Goal: Check status

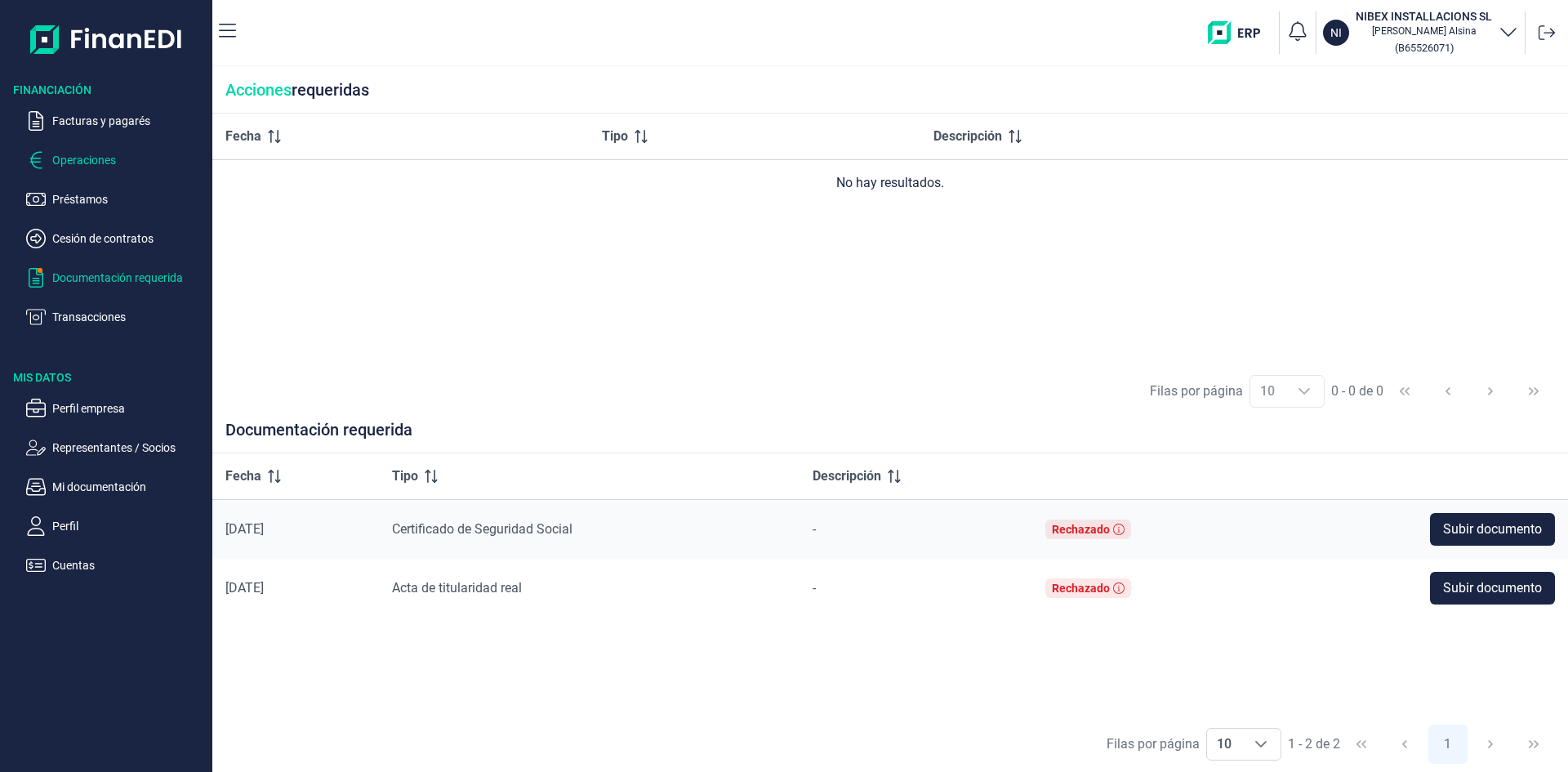
click at [86, 162] on p "Operaciones" at bounding box center [129, 160] width 153 height 20
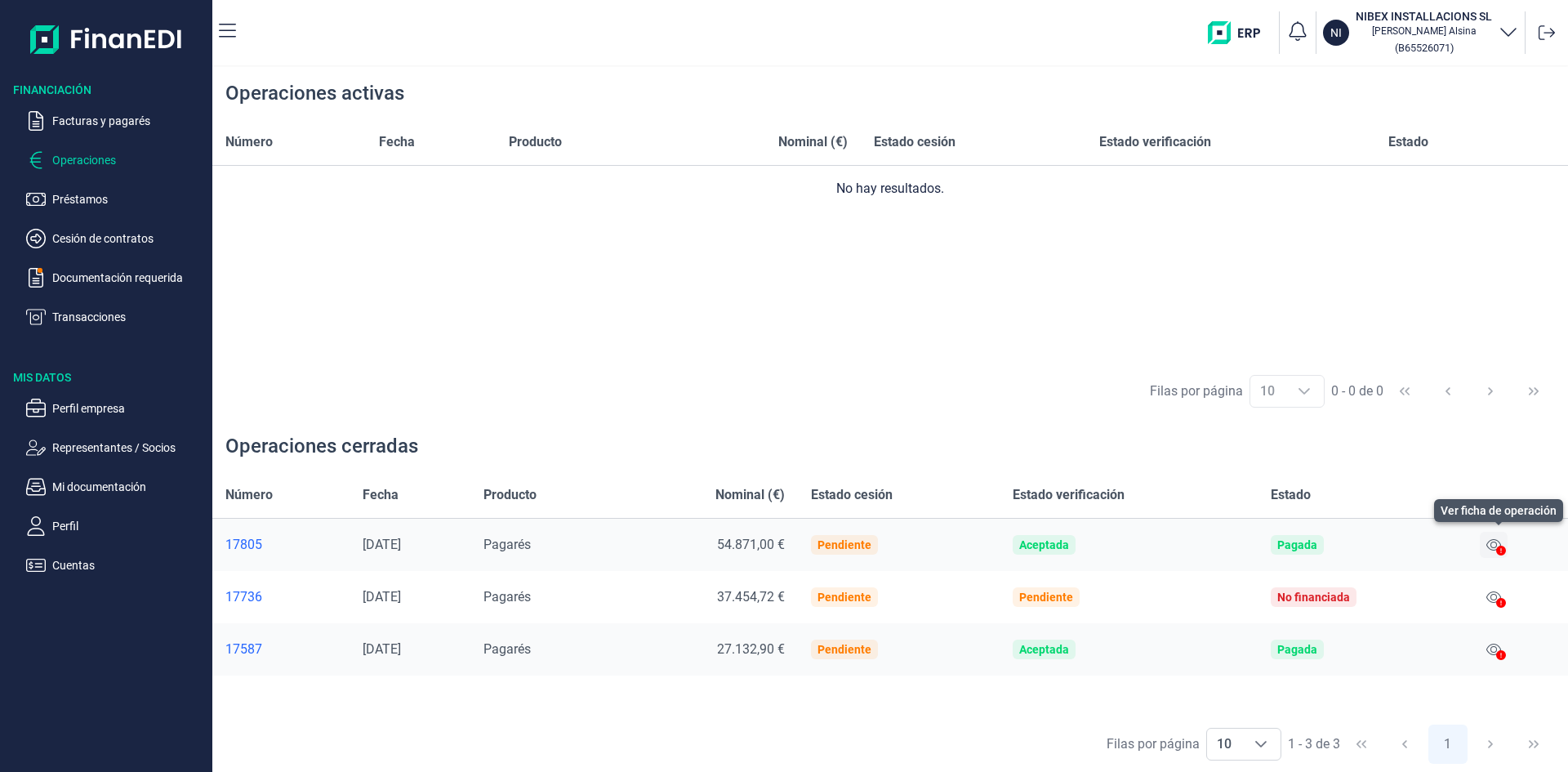
click at [1492, 545] on icon at bounding box center [1493, 544] width 15 height 13
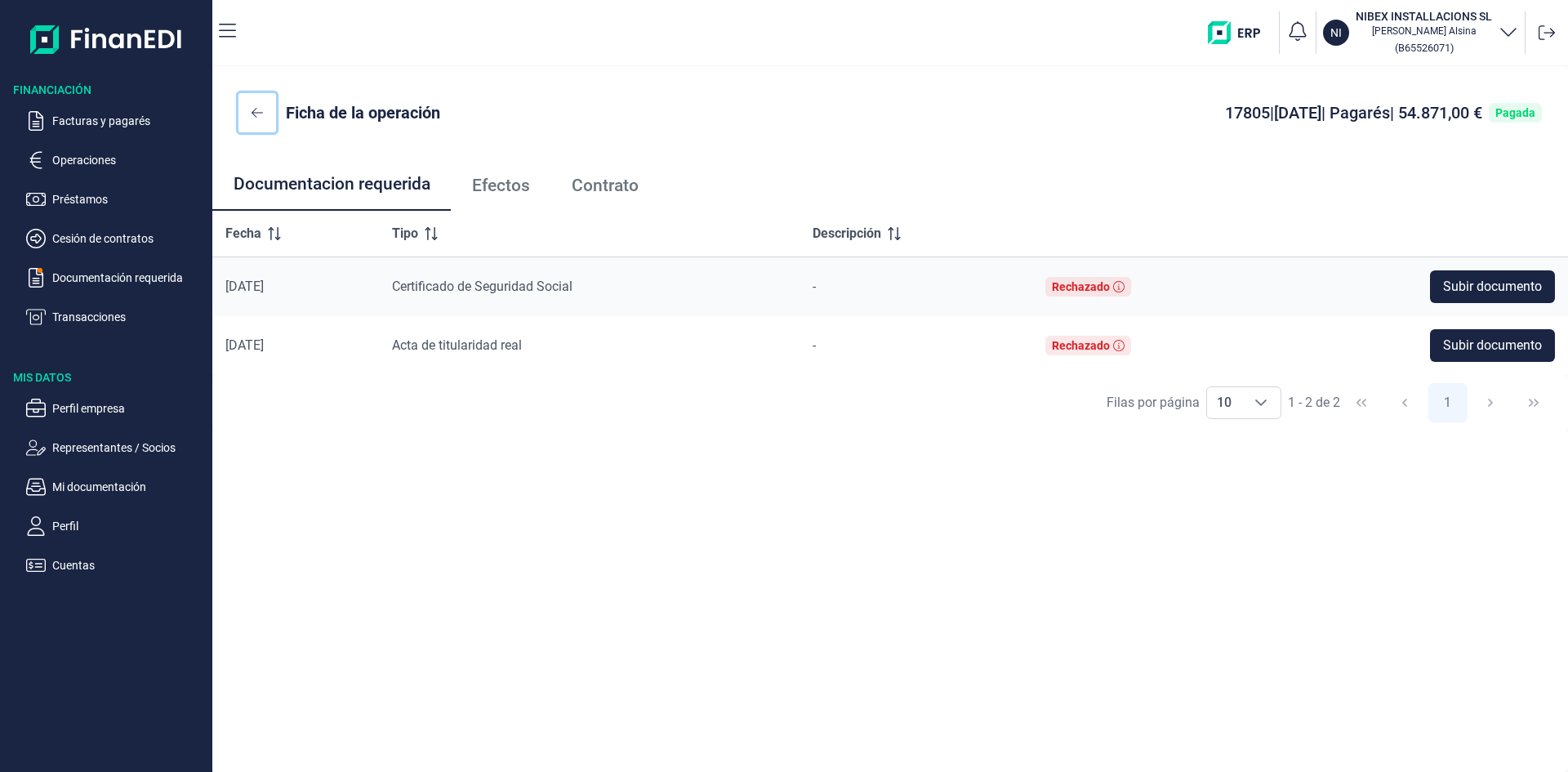
click at [257, 117] on icon at bounding box center [257, 112] width 11 height 9
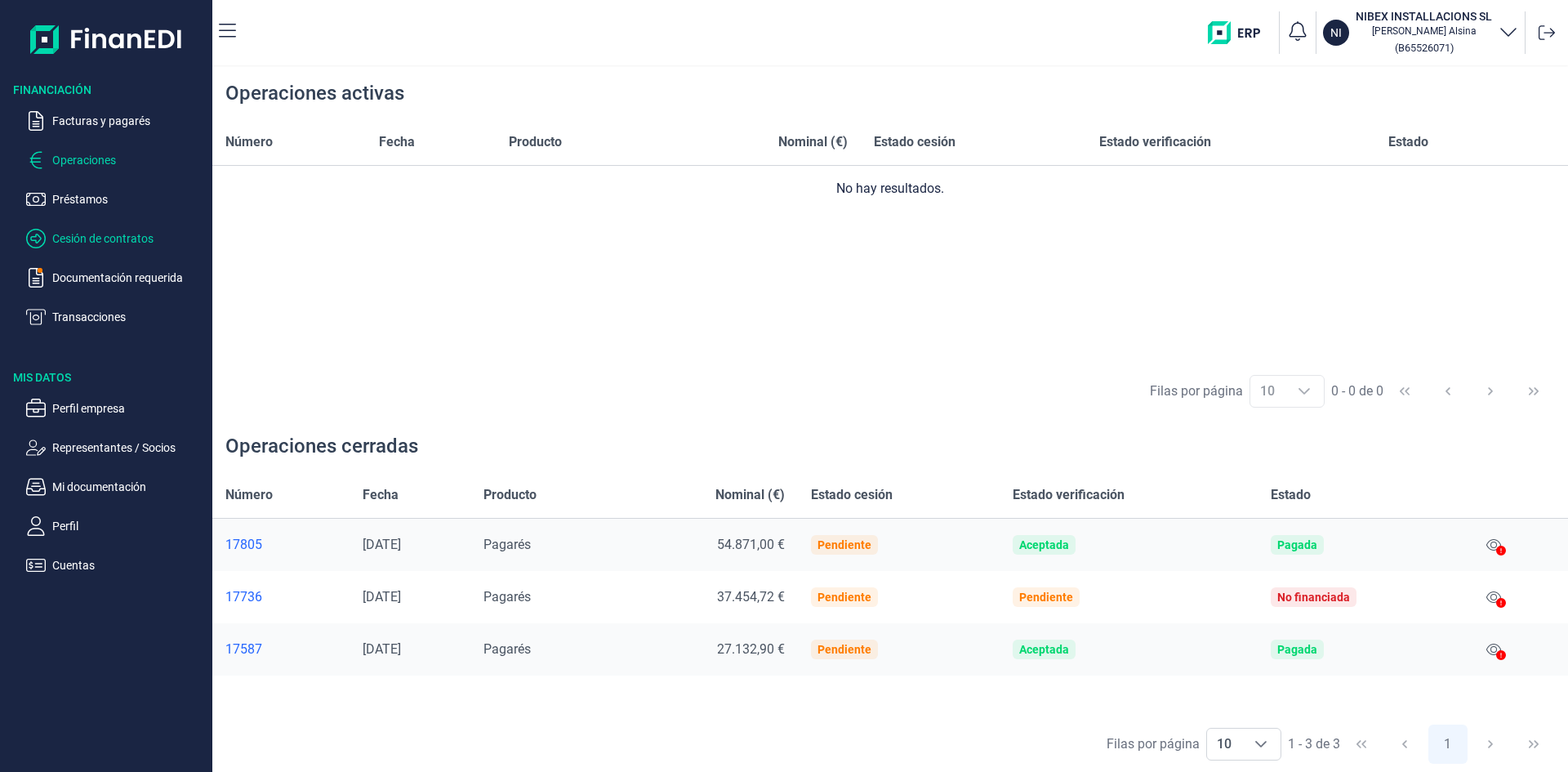
click at [81, 240] on p "Cesión de contratos" at bounding box center [129, 238] width 153 height 20
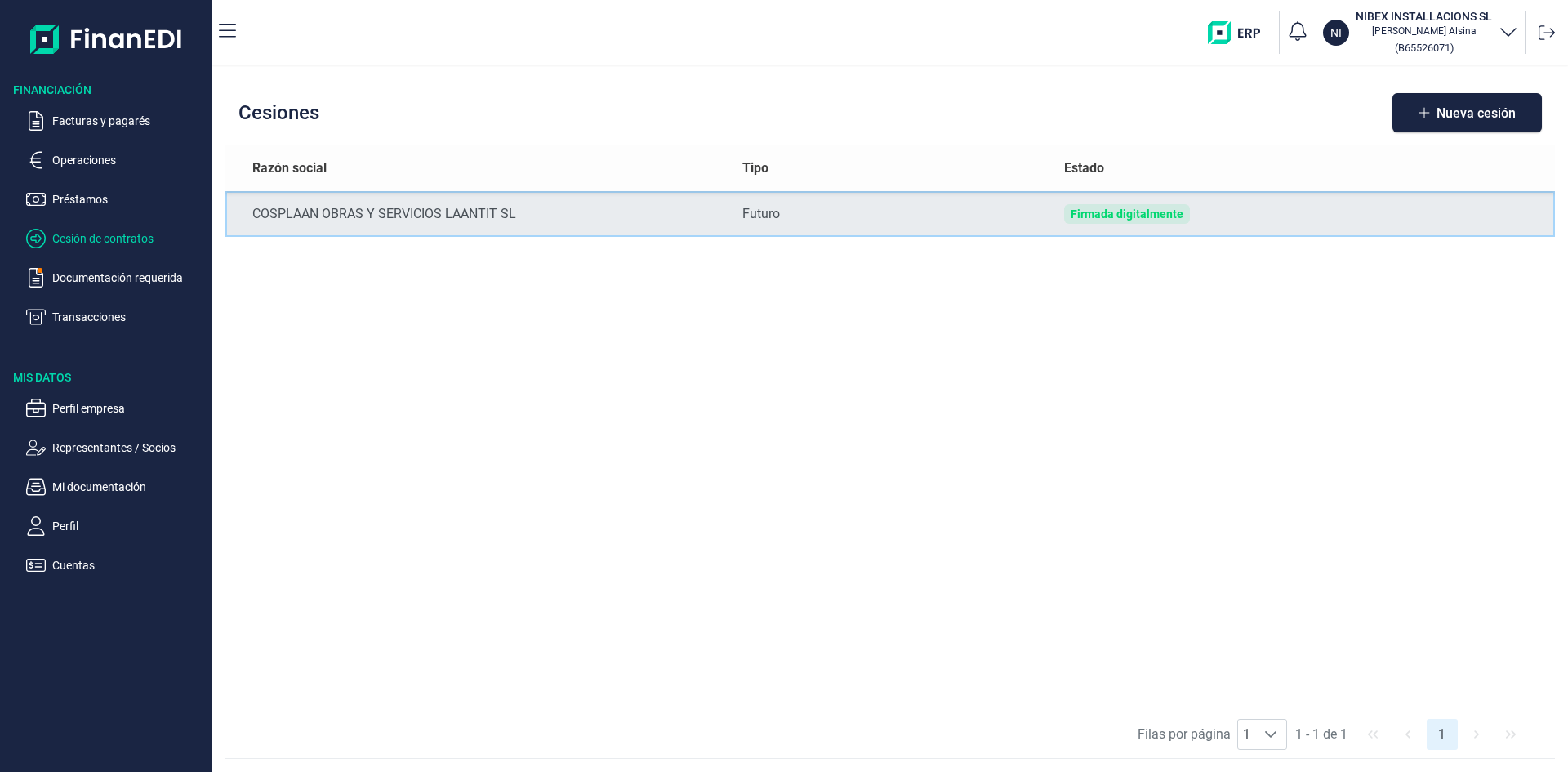
click at [386, 225] on td "COSPLAAN OBRAS Y SERVICIOS LAANTIT SL" at bounding box center [477, 214] width 504 height 46
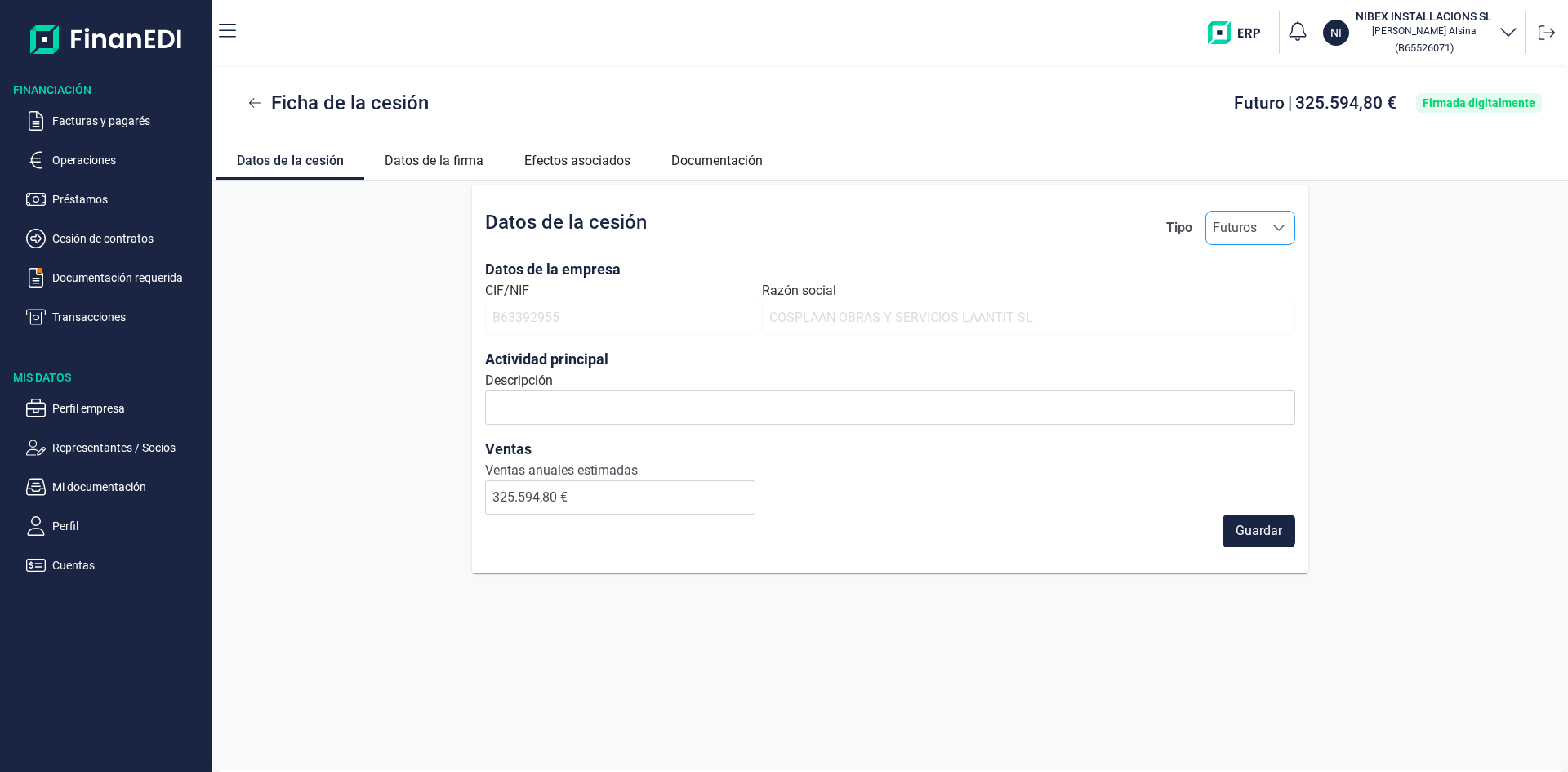
click at [1281, 231] on icon "Seleccione una opción" at bounding box center [1279, 228] width 13 height 13
click at [425, 159] on link "Datos de la firma" at bounding box center [434, 159] width 140 height 39
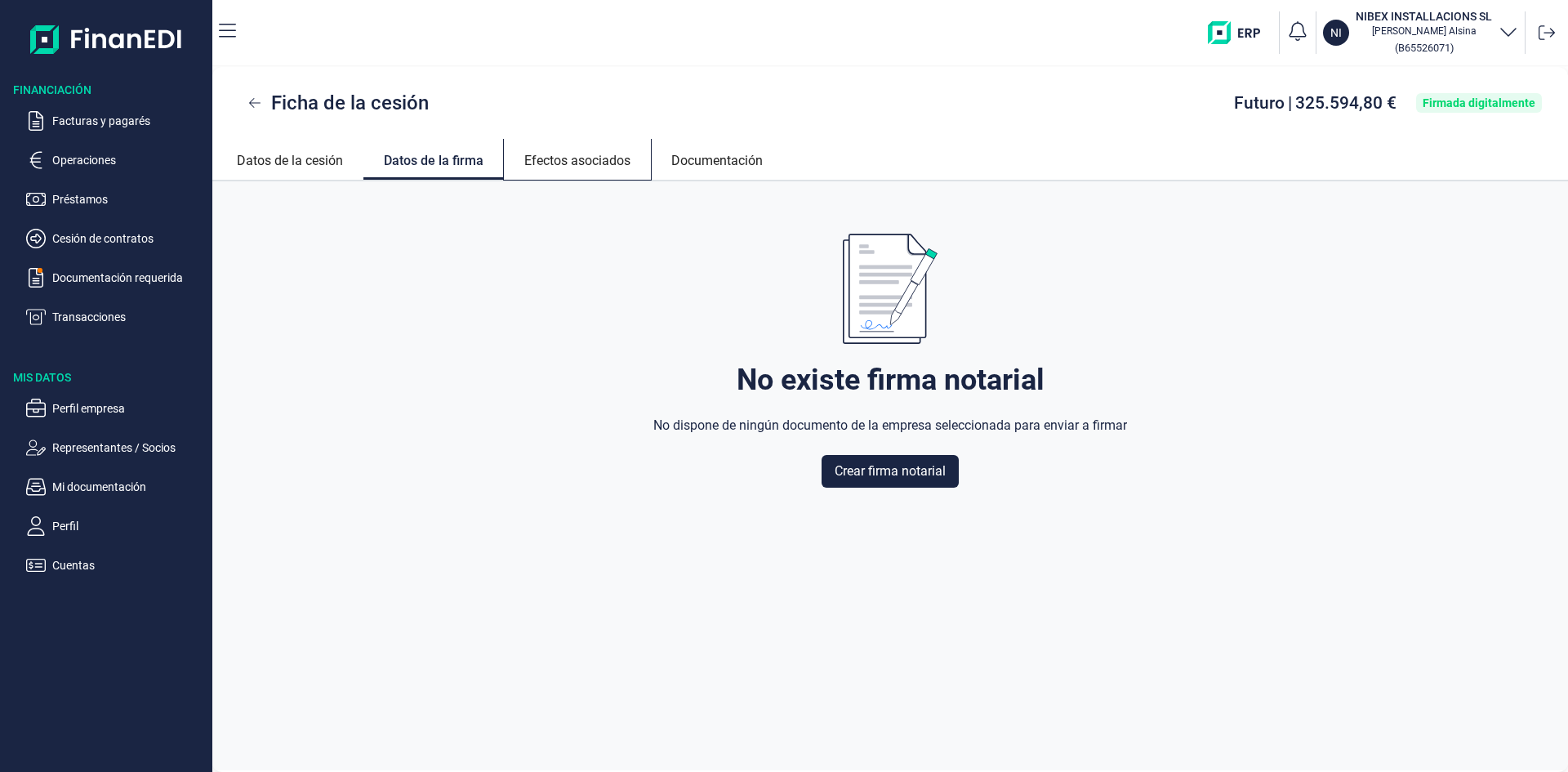
click at [577, 161] on link "Efectos asociados" at bounding box center [577, 159] width 147 height 39
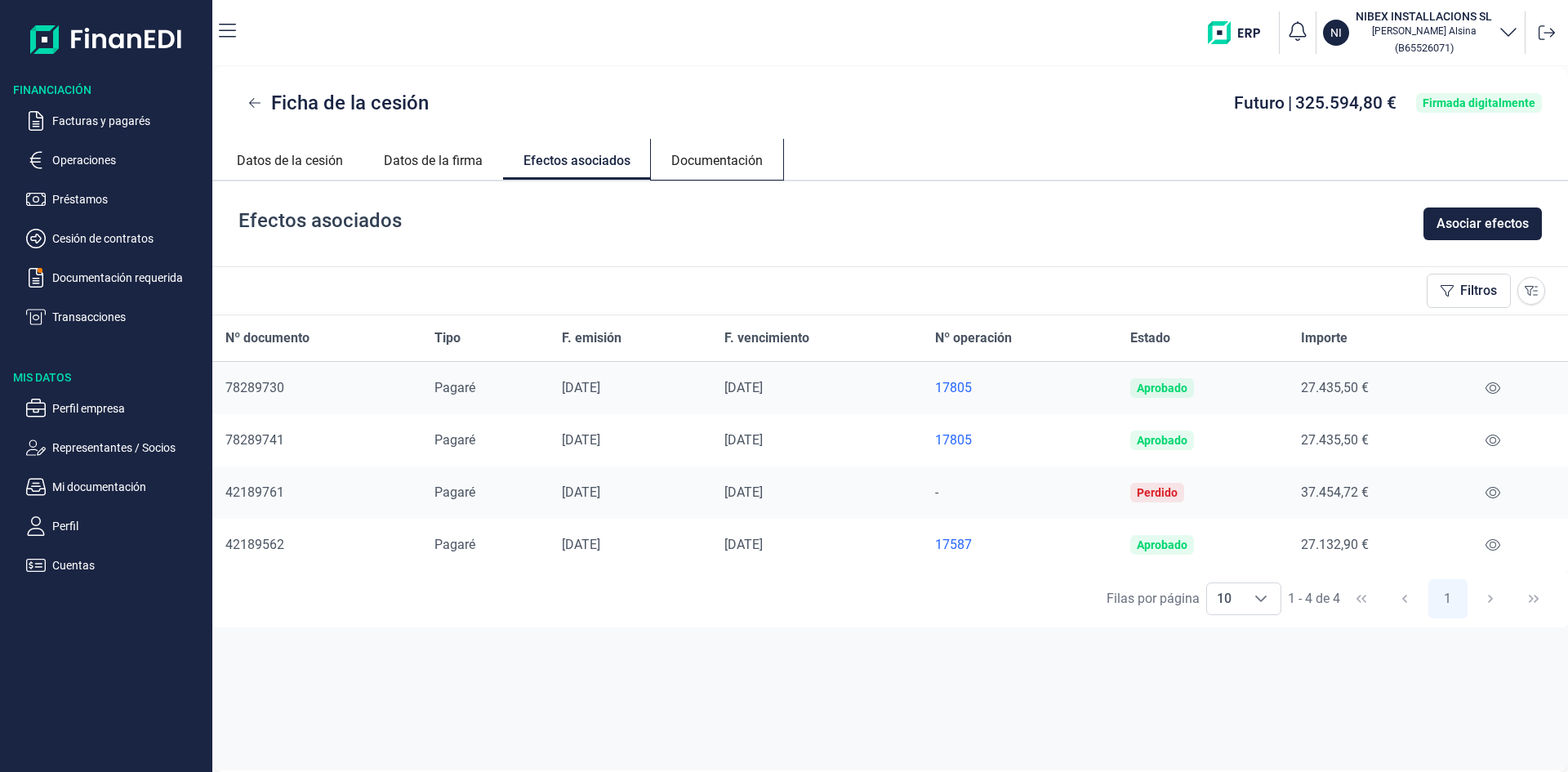
click at [697, 166] on link "Documentación" at bounding box center [717, 159] width 133 height 39
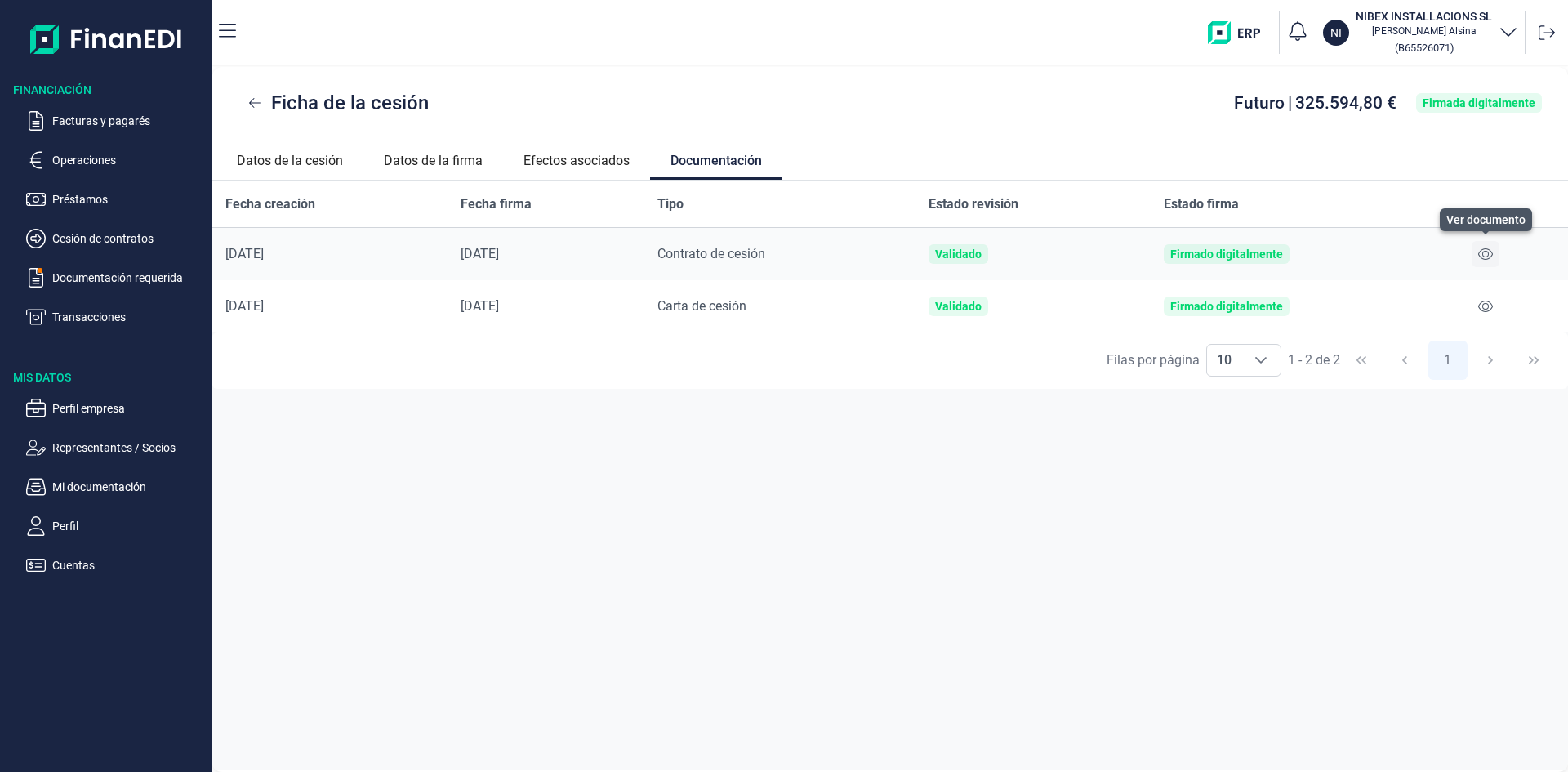
click at [1486, 253] on icon at bounding box center [1485, 254] width 15 height 13
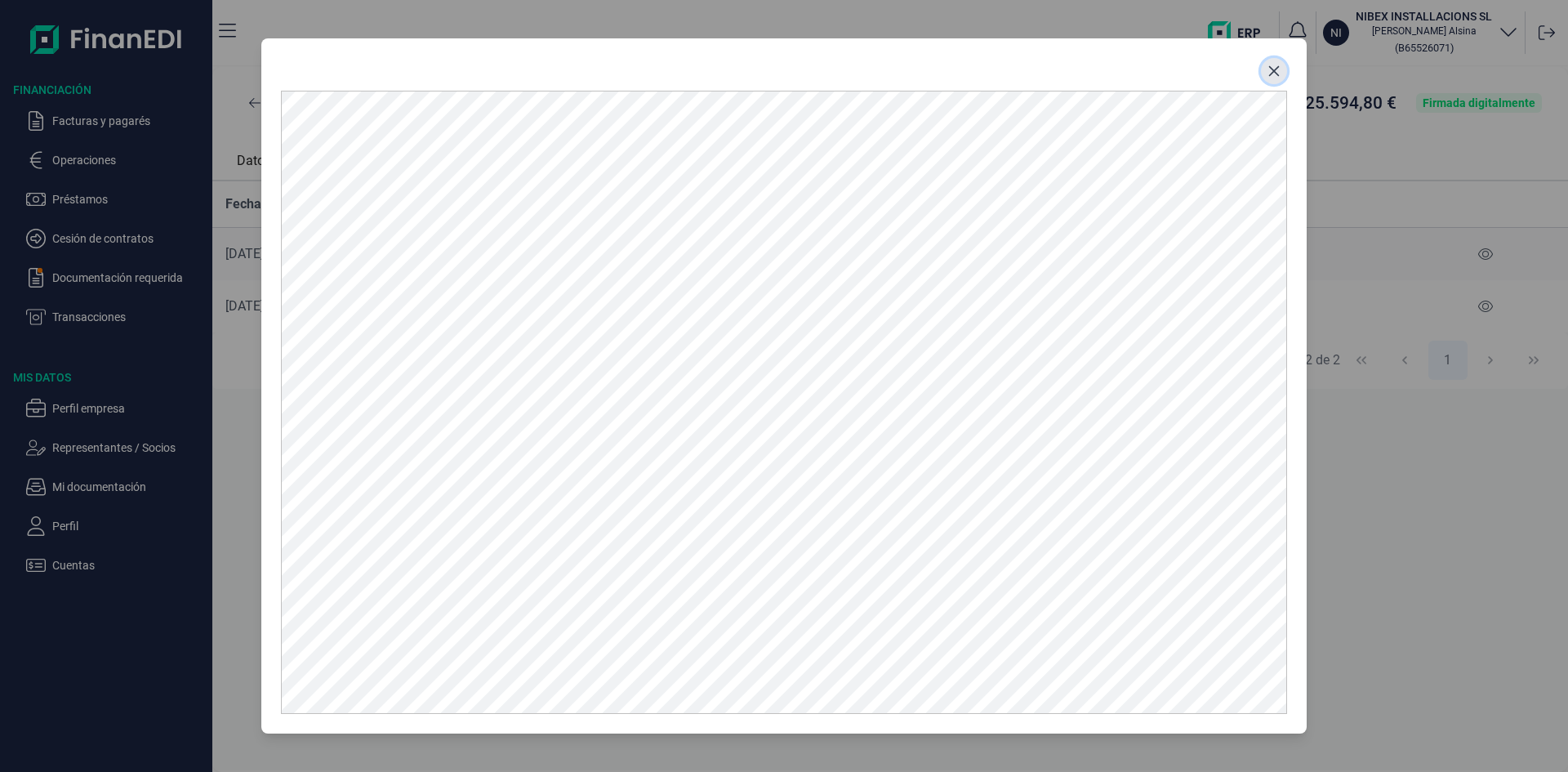
click at [1271, 65] on icon "Close" at bounding box center [1274, 71] width 13 height 13
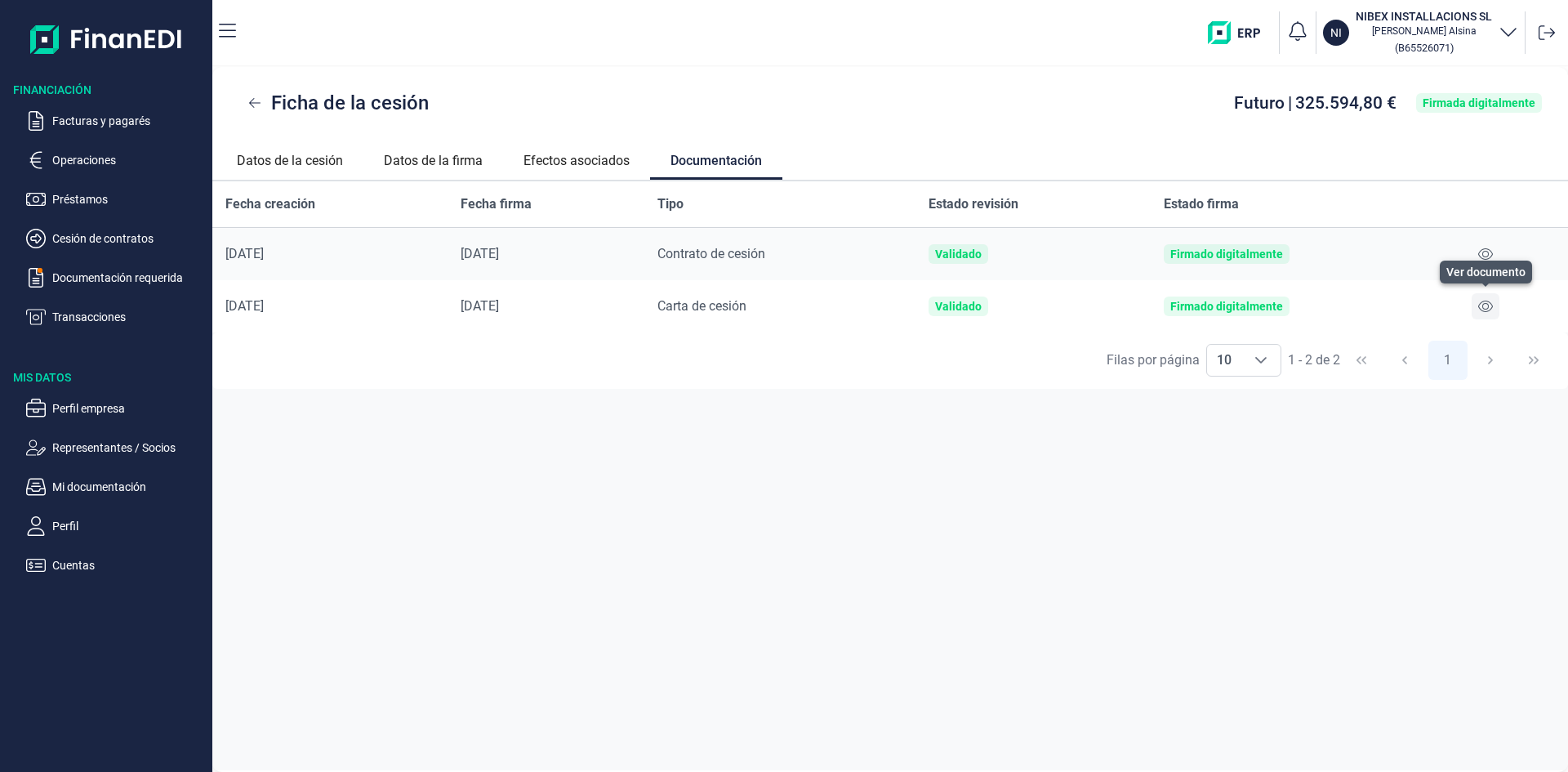
click at [1488, 304] on icon at bounding box center [1485, 306] width 15 height 13
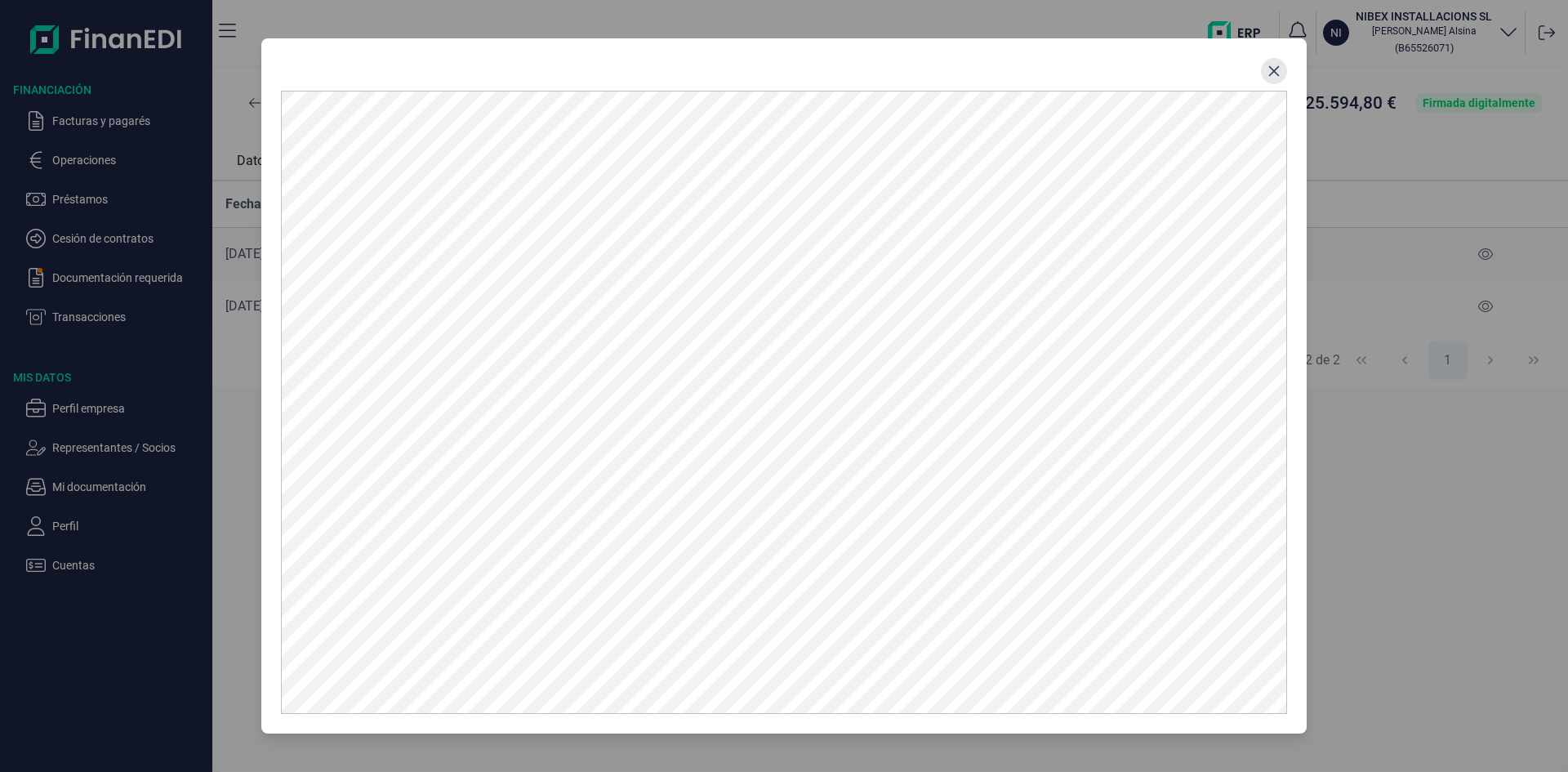
click at [1276, 72] on icon "Close" at bounding box center [1274, 71] width 13 height 13
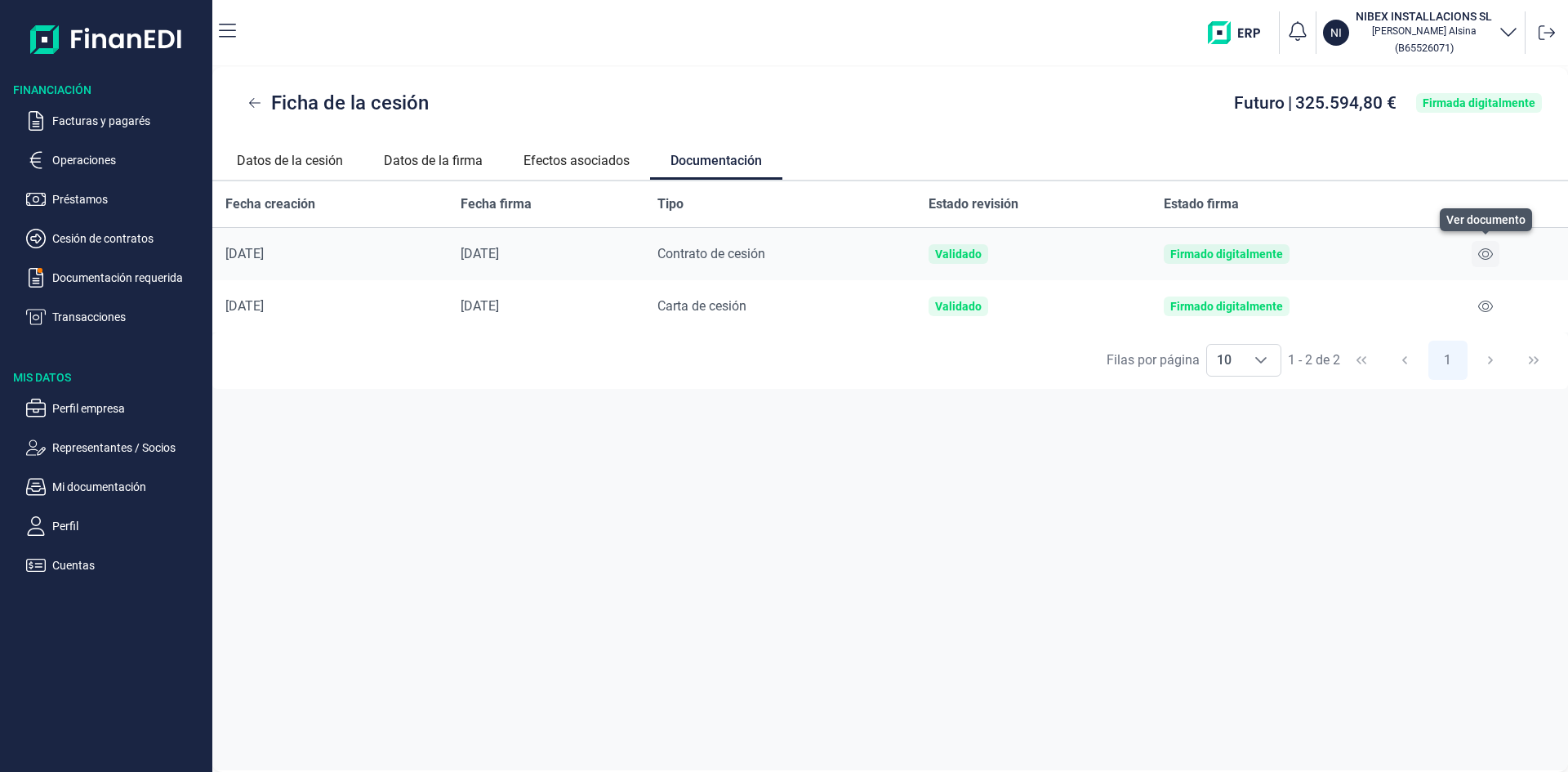
click at [1477, 252] on icon at bounding box center [1485, 254] width 15 height 13
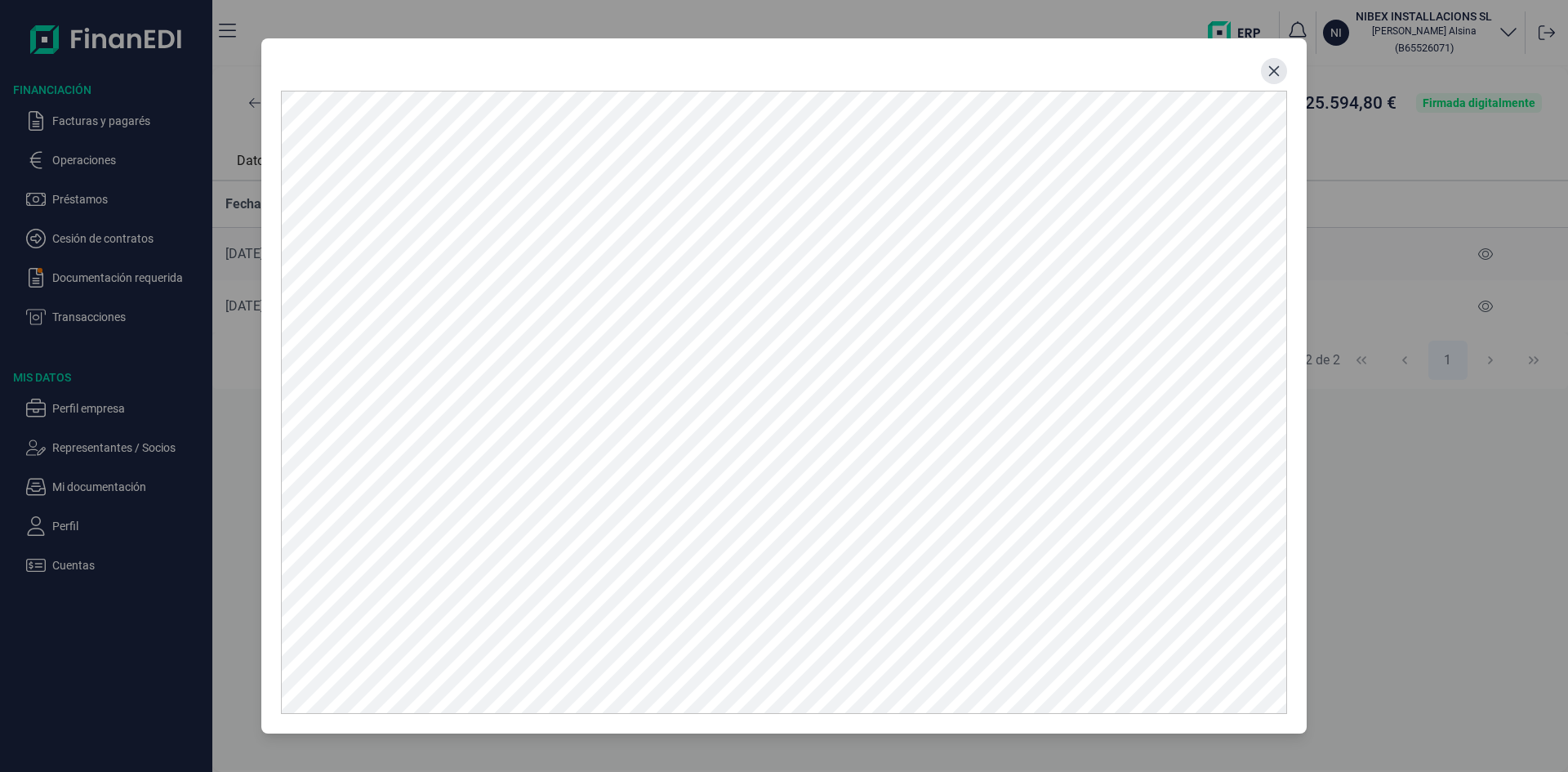
click at [1282, 76] on button "Close" at bounding box center [1274, 71] width 26 height 26
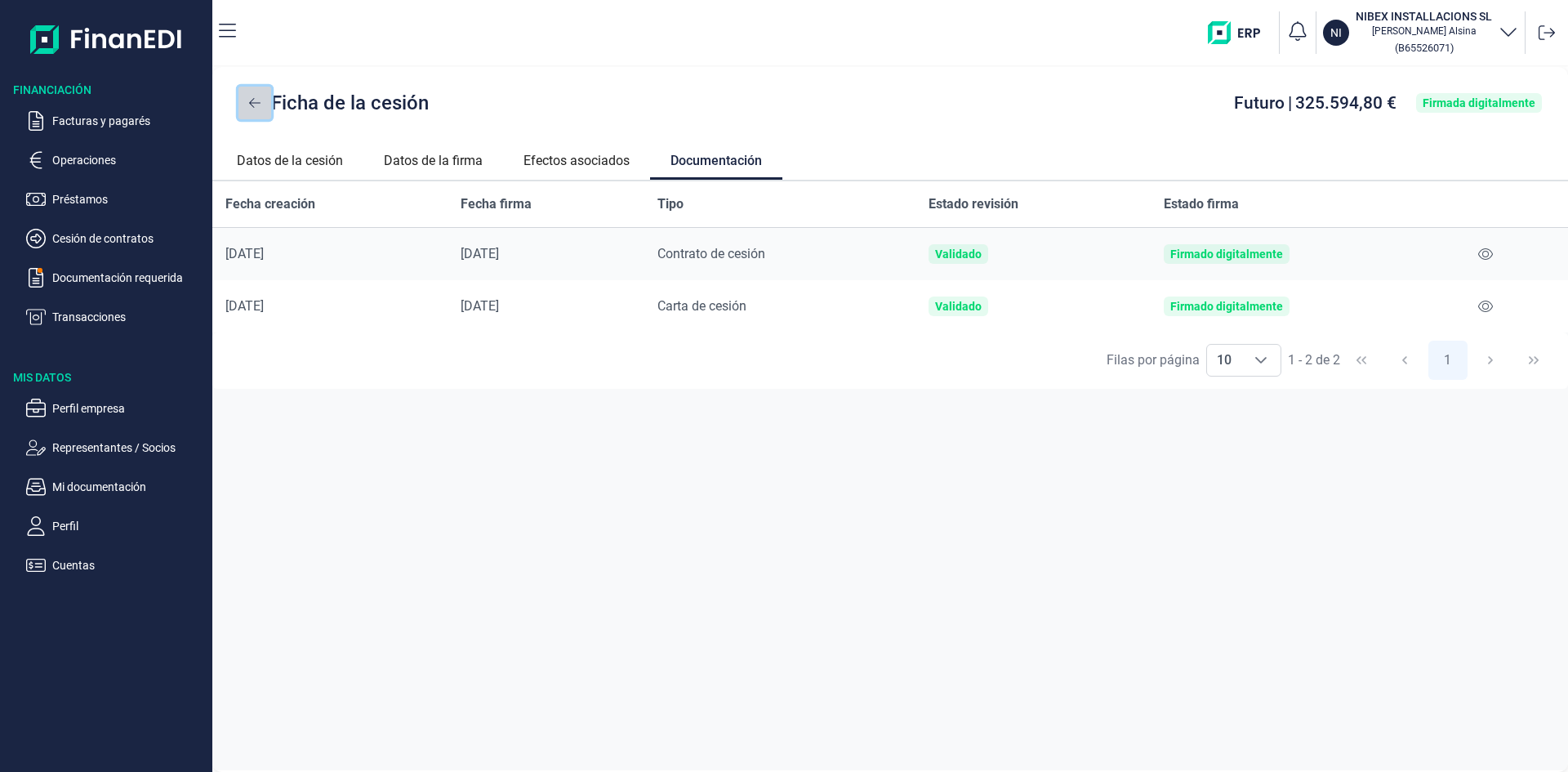
click at [255, 94] on button at bounding box center [254, 103] width 33 height 33
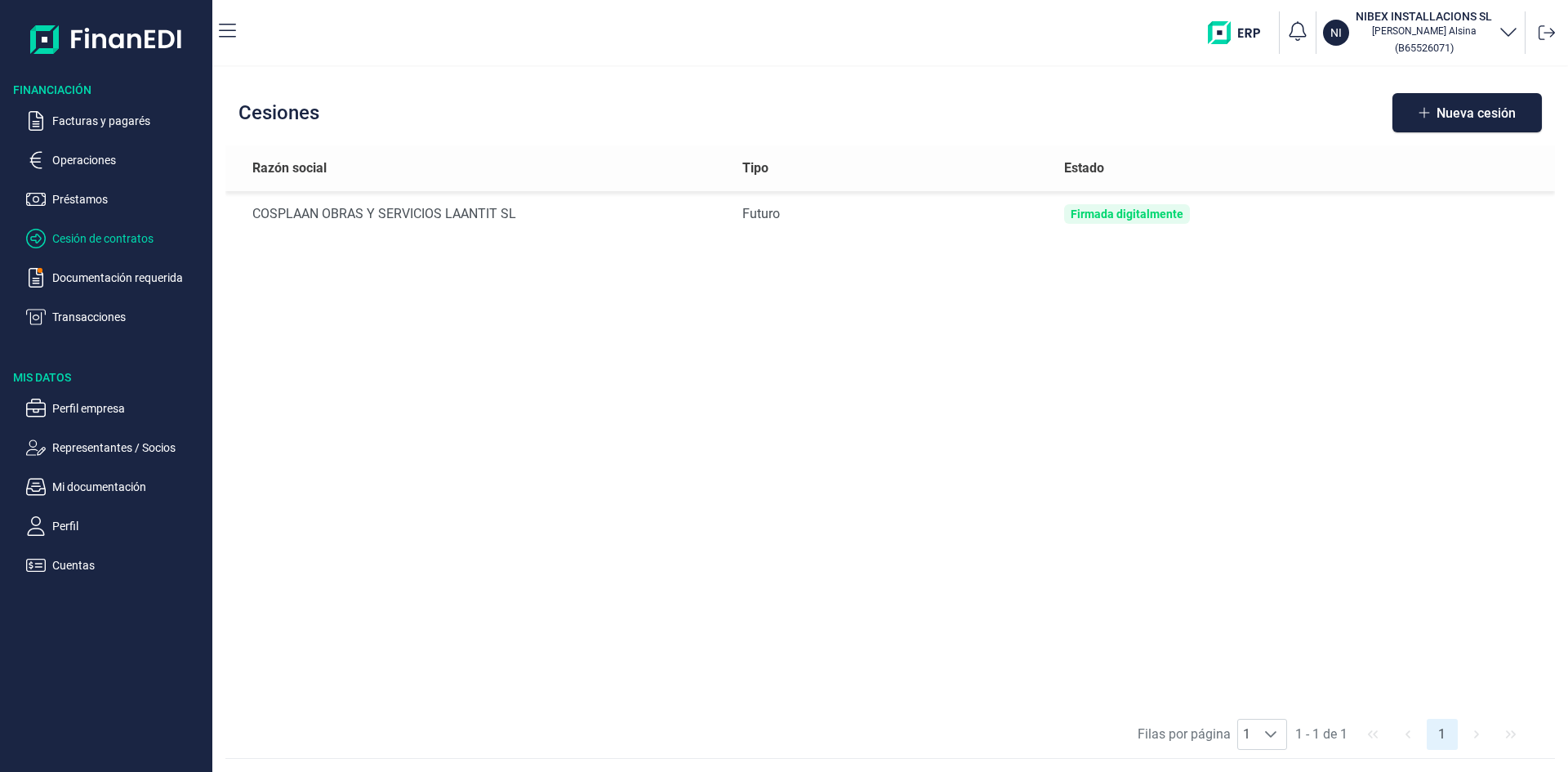
click at [970, 440] on div "Razón social Tipo Estado COSPLAAN OBRAS Y SERVICIOS LAANTIT SL Futuro Firmada d…" at bounding box center [889, 428] width 1329 height 565
